Goal: Find specific page/section: Find specific page/section

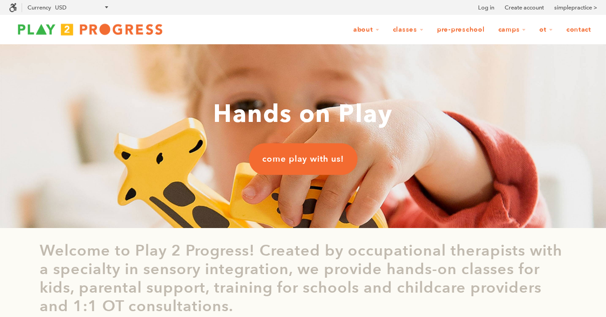
scroll to position [0, 0]
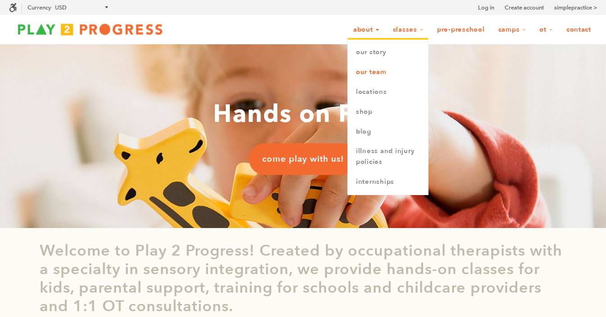
click at [371, 73] on link "Our Team" at bounding box center [388, 72] width 80 height 20
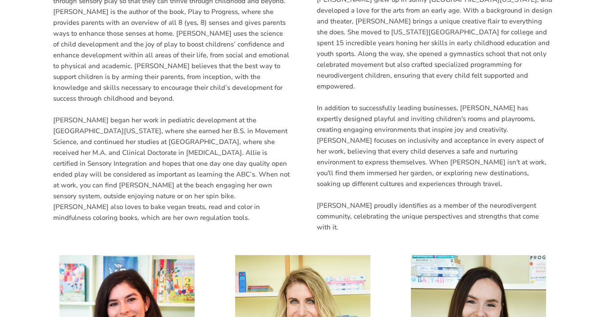
scroll to position [586, 0]
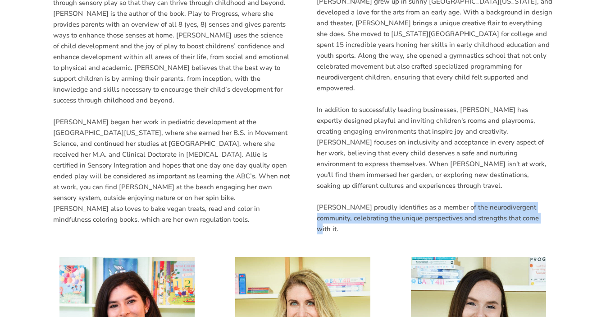
drag, startPoint x: 462, startPoint y: 174, endPoint x: 529, endPoint y: 194, distance: 70.0
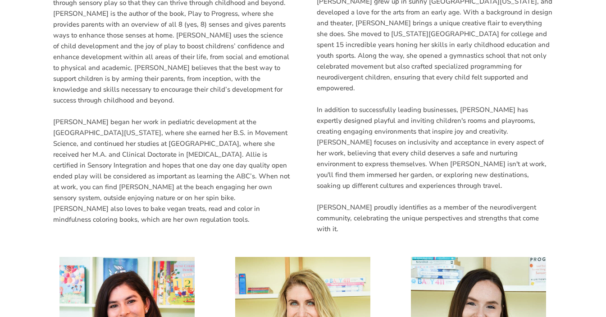
click at [529, 202] on p "[PERSON_NAME] proudly identifies as a member of the neurodivergent community, c…" at bounding box center [435, 218] width 237 height 32
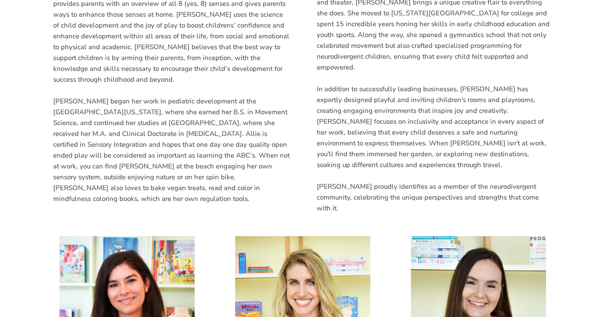
scroll to position [609, 0]
